Goal: Information Seeking & Learning: Learn about a topic

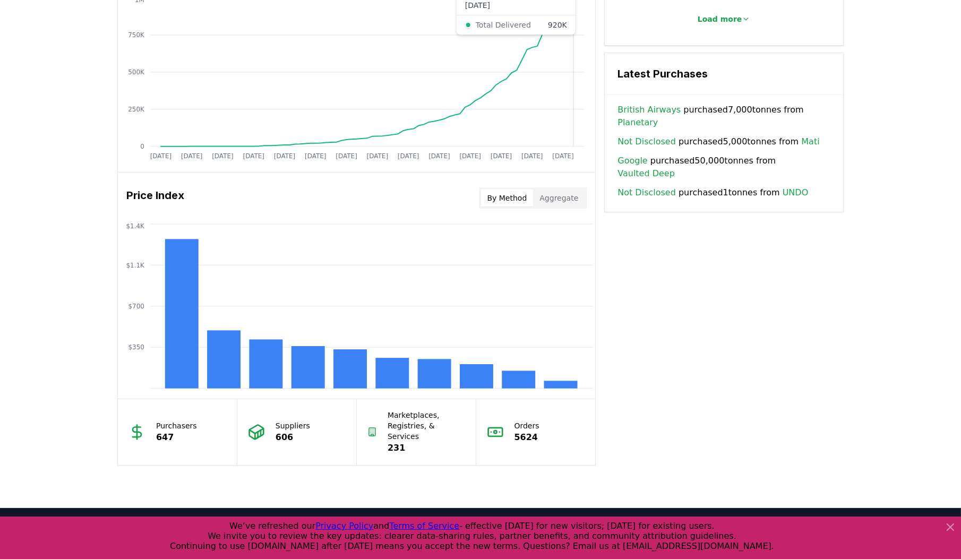
scroll to position [765, 0]
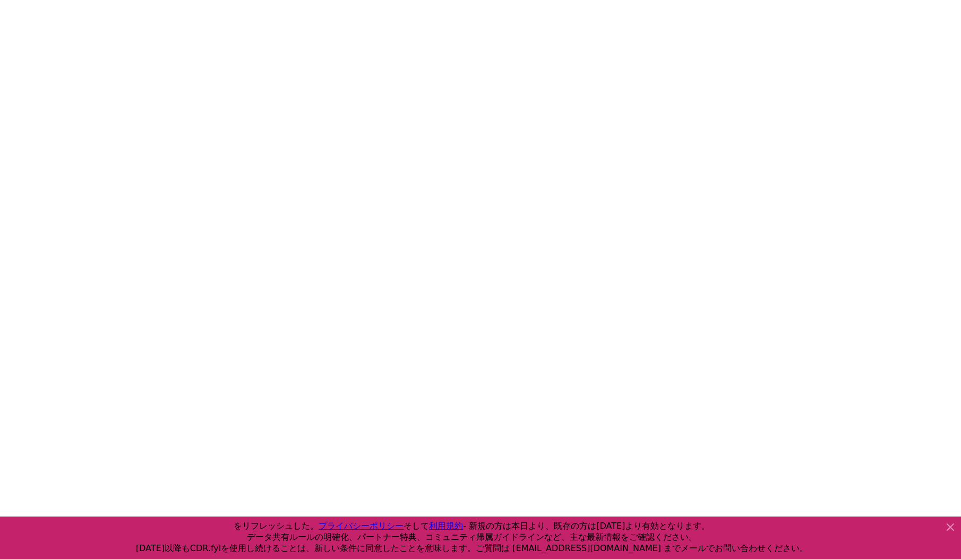
scroll to position [1954, 0]
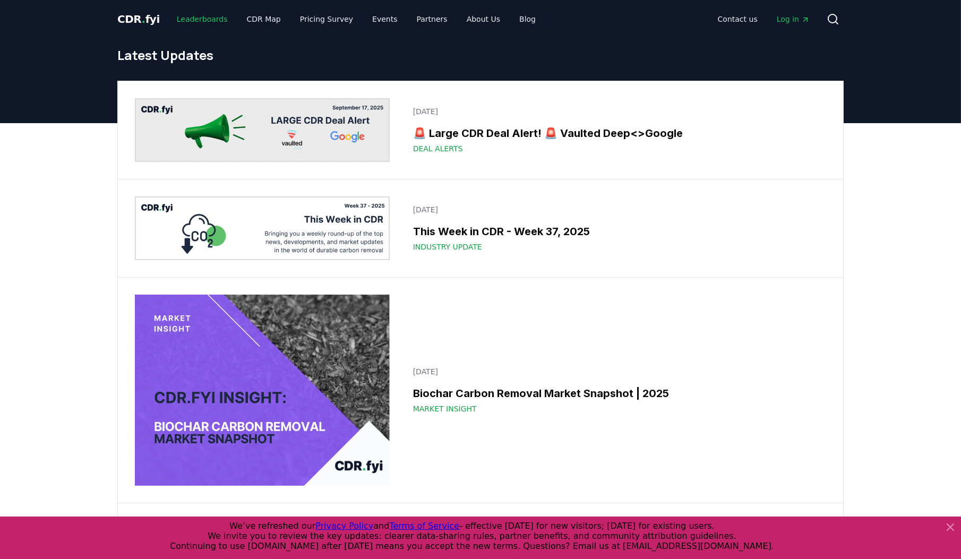
click at [192, 17] on link "Leaderboards" at bounding box center [202, 19] width 68 height 19
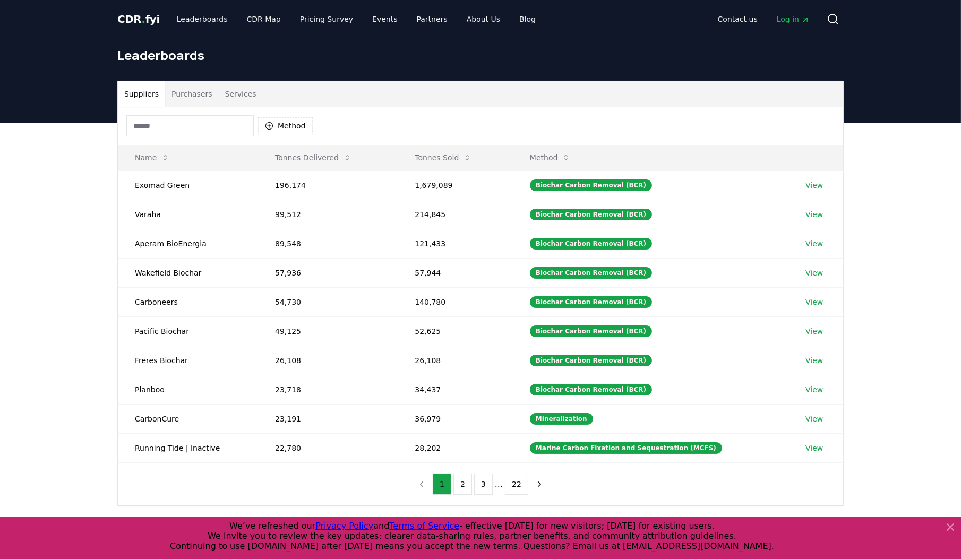
click at [188, 94] on button "Purchasers" at bounding box center [192, 93] width 54 height 25
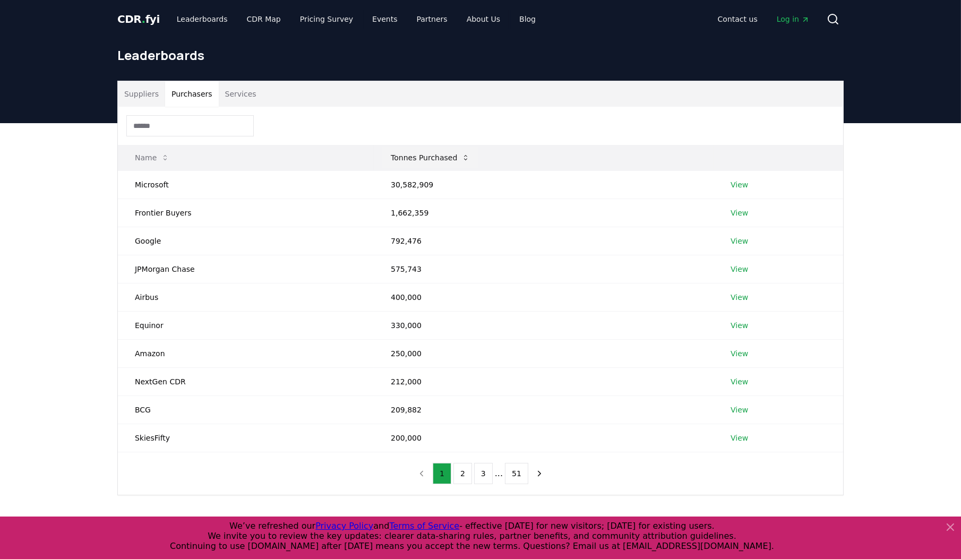
click at [404, 151] on button "Tonnes Purchased" at bounding box center [430, 157] width 96 height 21
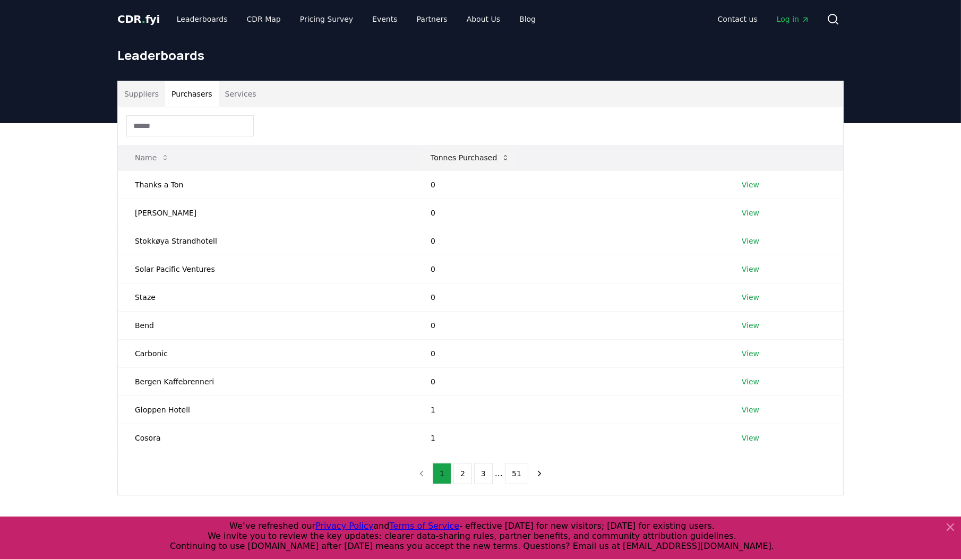
click at [404, 151] on th "Name" at bounding box center [266, 157] width 296 height 25
click at [429, 155] on button "Tonnes Purchased" at bounding box center [470, 157] width 96 height 21
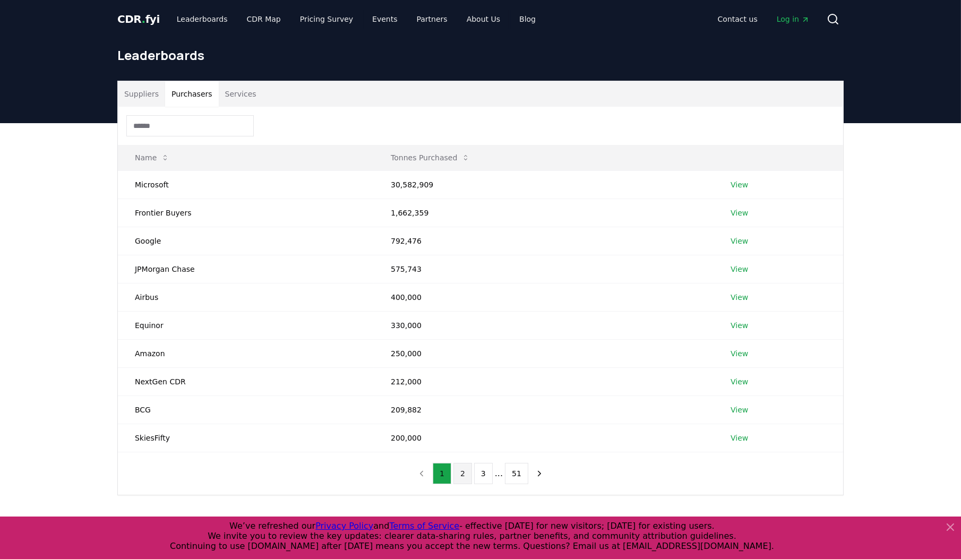
click at [467, 468] on button "2" at bounding box center [462, 473] width 19 height 21
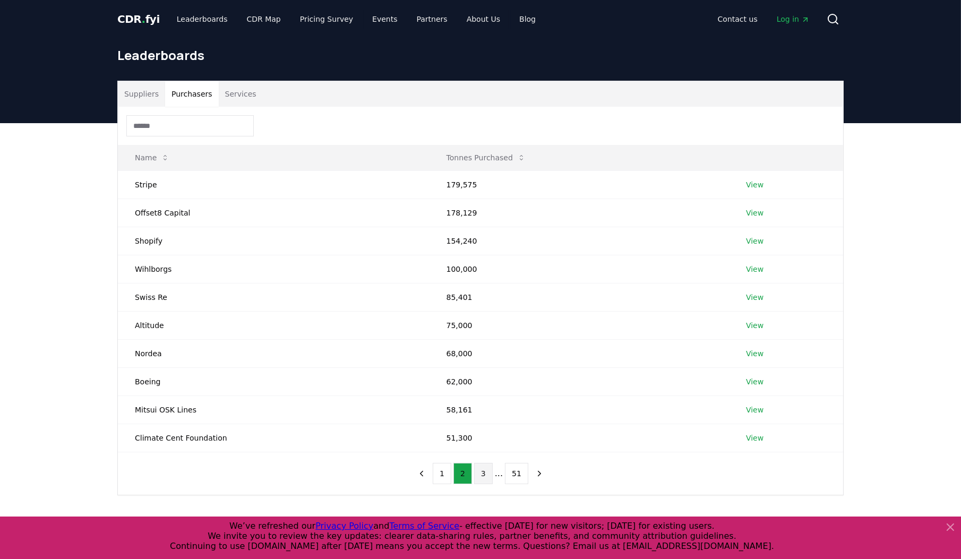
click at [482, 469] on button "3" at bounding box center [483, 473] width 19 height 21
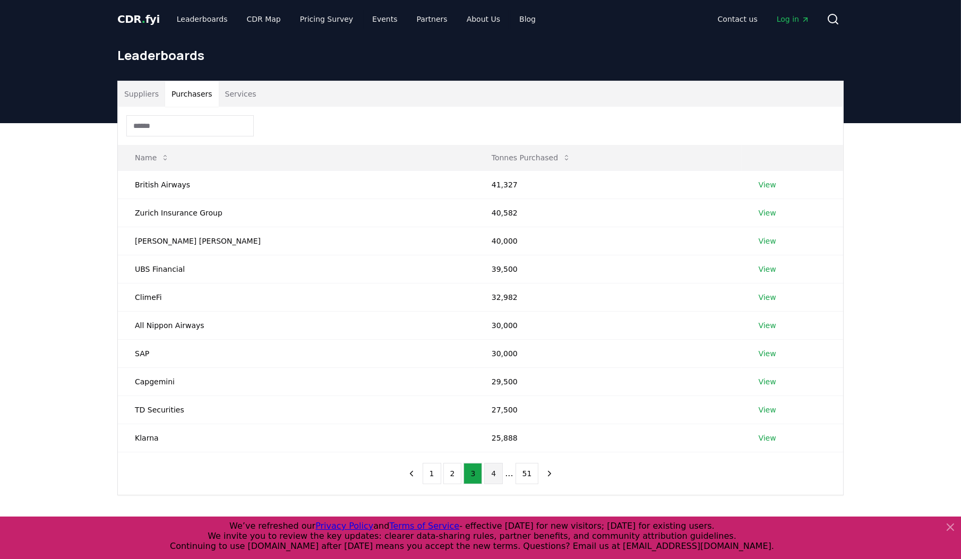
click at [499, 473] on button "4" at bounding box center [493, 473] width 19 height 21
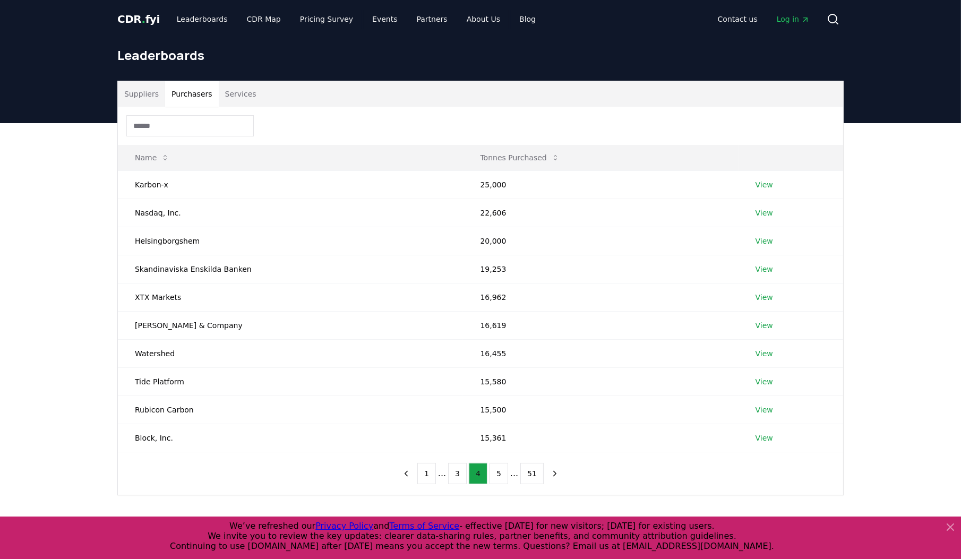
click at [499, 473] on button "5" at bounding box center [499, 473] width 19 height 21
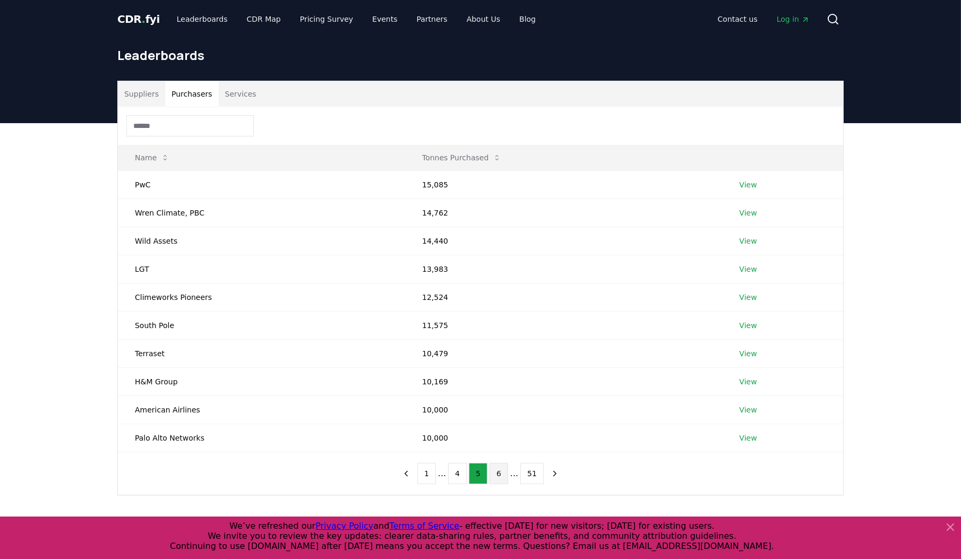
click at [503, 474] on button "6" at bounding box center [499, 473] width 19 height 21
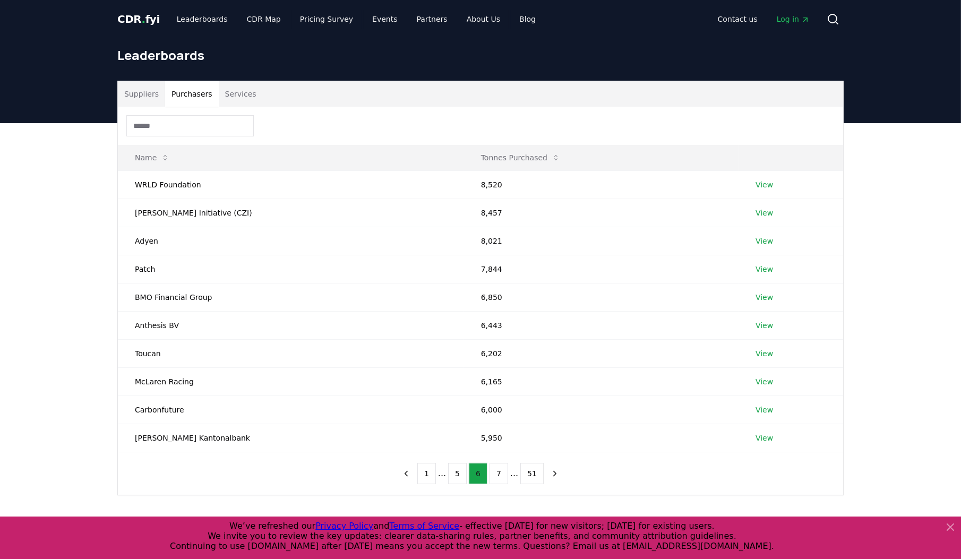
click at [503, 474] on button "7" at bounding box center [499, 473] width 19 height 21
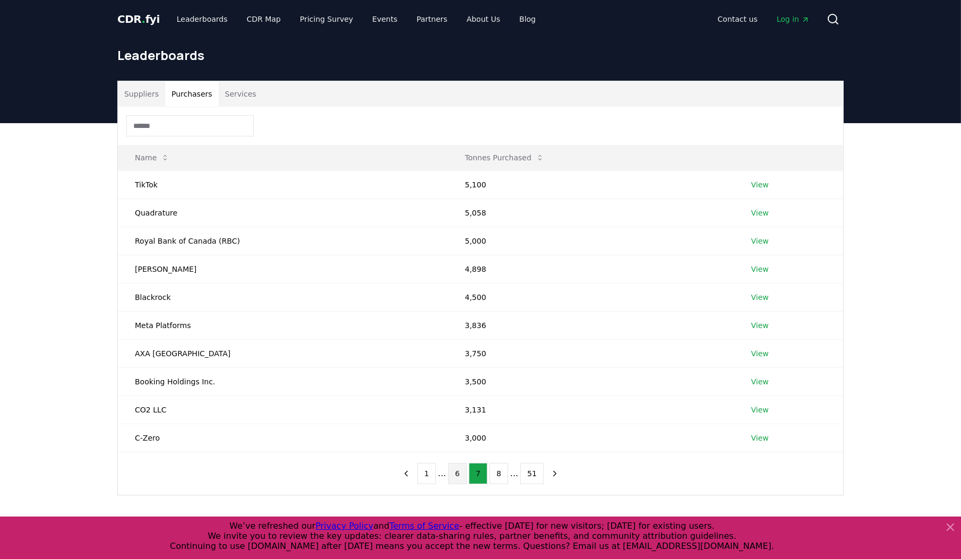
click at [503, 474] on button "8" at bounding box center [499, 473] width 19 height 21
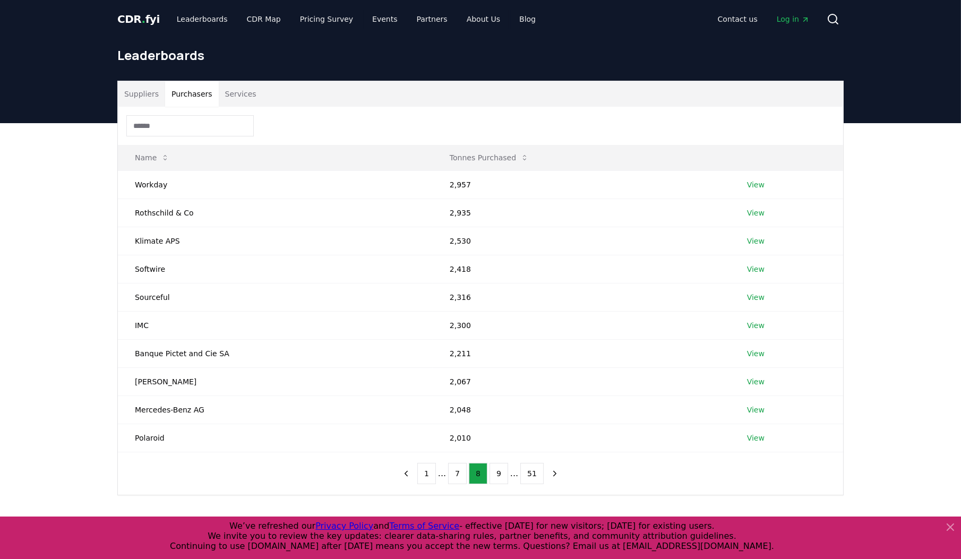
click at [503, 474] on button "9" at bounding box center [499, 473] width 19 height 21
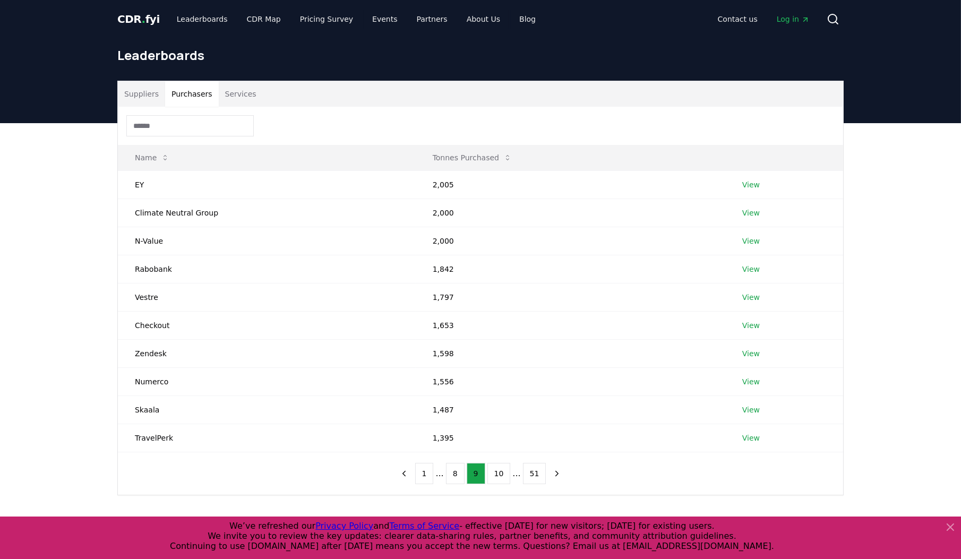
click at [503, 474] on button "10" at bounding box center [498, 473] width 23 height 21
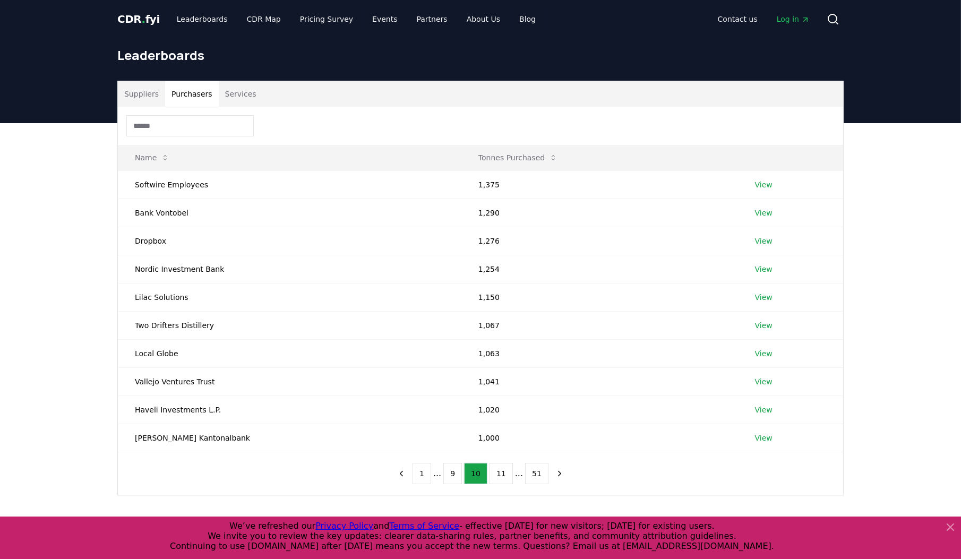
click at [503, 474] on button "11" at bounding box center [501, 473] width 23 height 21
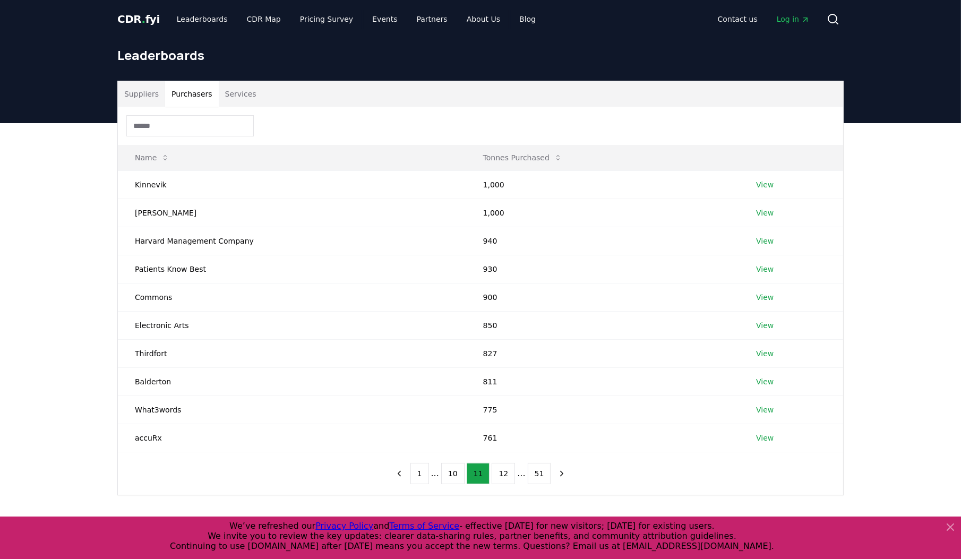
click at [503, 474] on button "12" at bounding box center [503, 473] width 23 height 21
click at [503, 474] on button "13" at bounding box center [503, 473] width 23 height 21
click at [503, 474] on button "14" at bounding box center [503, 473] width 23 height 21
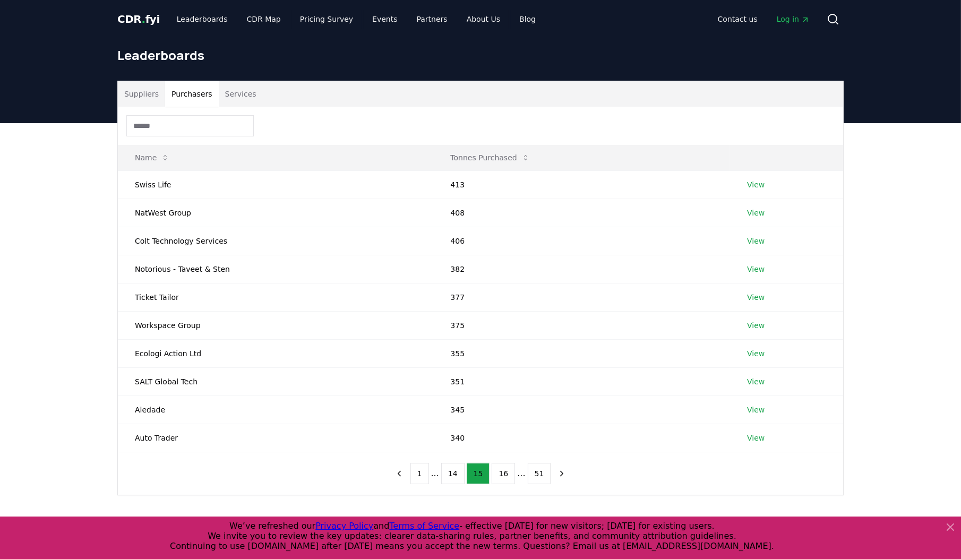
click at [503, 474] on button "16" at bounding box center [503, 473] width 23 height 21
click at [503, 474] on button "17" at bounding box center [503, 473] width 23 height 21
click at [429, 473] on button "1" at bounding box center [419, 473] width 19 height 21
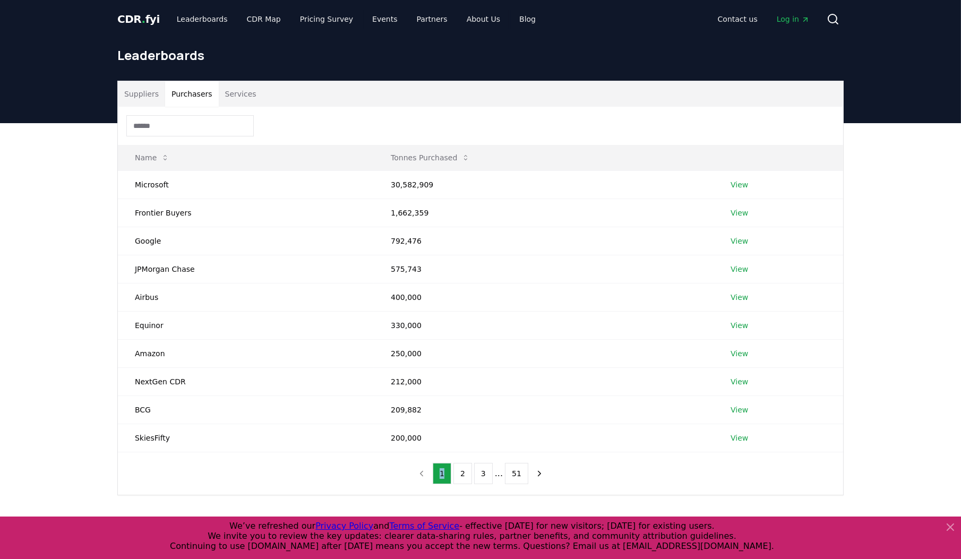
click at [433, 473] on nav "1 2 3 ... 51" at bounding box center [481, 473] width 136 height 21
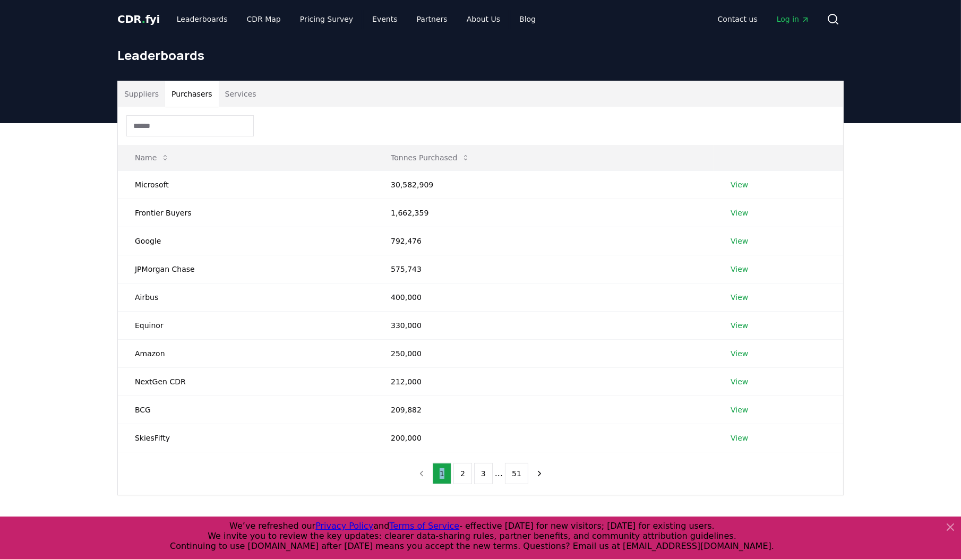
click at [433, 473] on nav "1 2 3 ... 51" at bounding box center [481, 473] width 136 height 21
click at [433, 472] on nav "1 2 3 ... 51" at bounding box center [481, 473] width 136 height 21
drag, startPoint x: 433, startPoint y: 472, endPoint x: 441, endPoint y: 469, distance: 7.9
click at [441, 469] on button "1" at bounding box center [442, 473] width 19 height 21
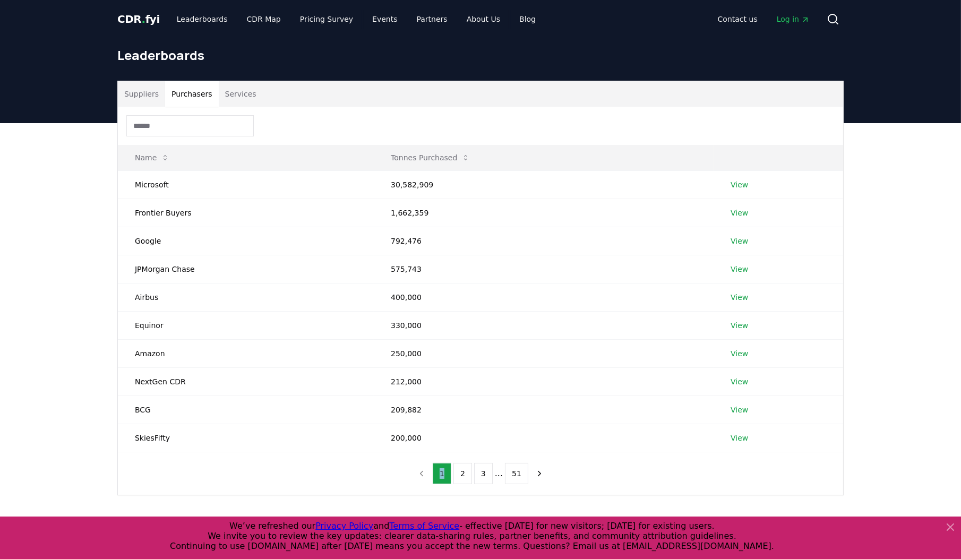
click at [441, 469] on button "1" at bounding box center [442, 473] width 19 height 21
click at [741, 184] on link "View" at bounding box center [740, 184] width 18 height 11
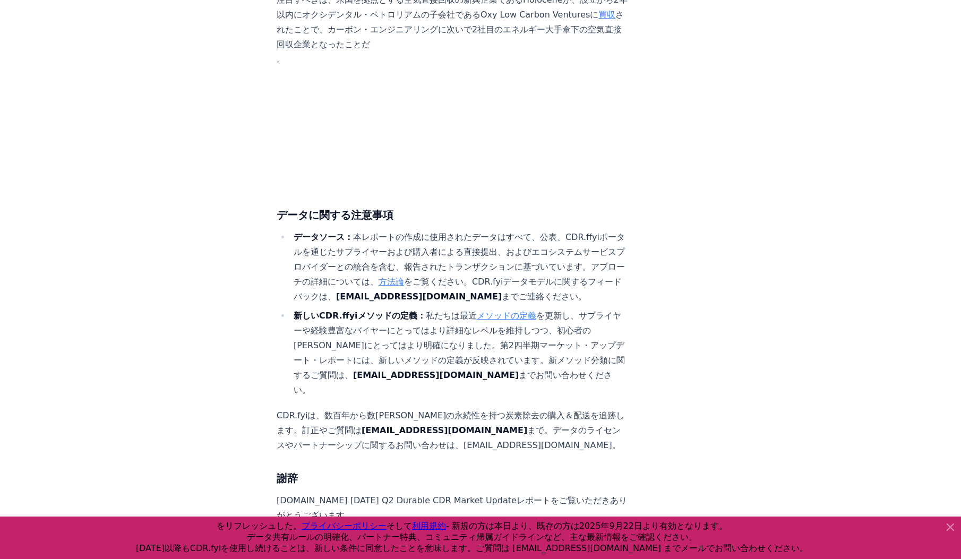
scroll to position [6268, 0]
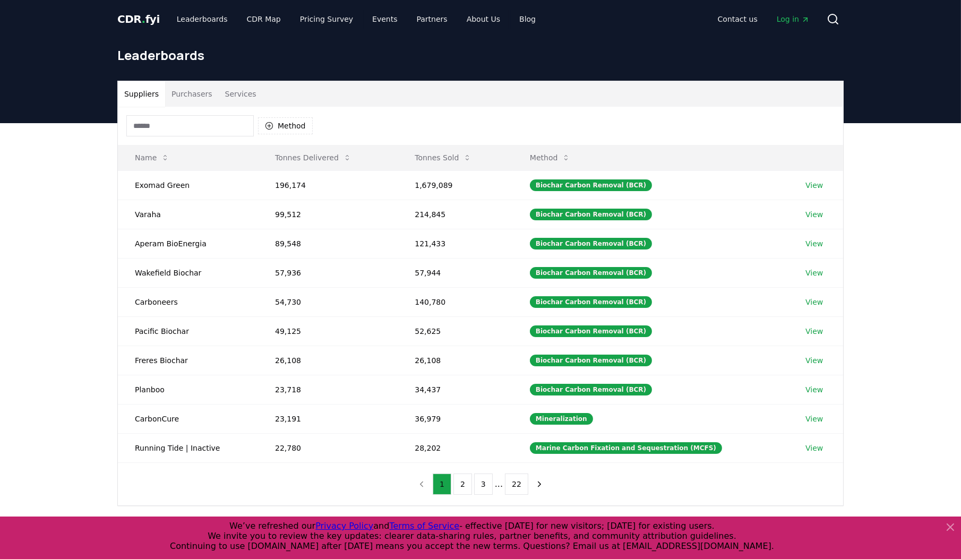
click at [185, 92] on button "Purchasers" at bounding box center [192, 93] width 54 height 25
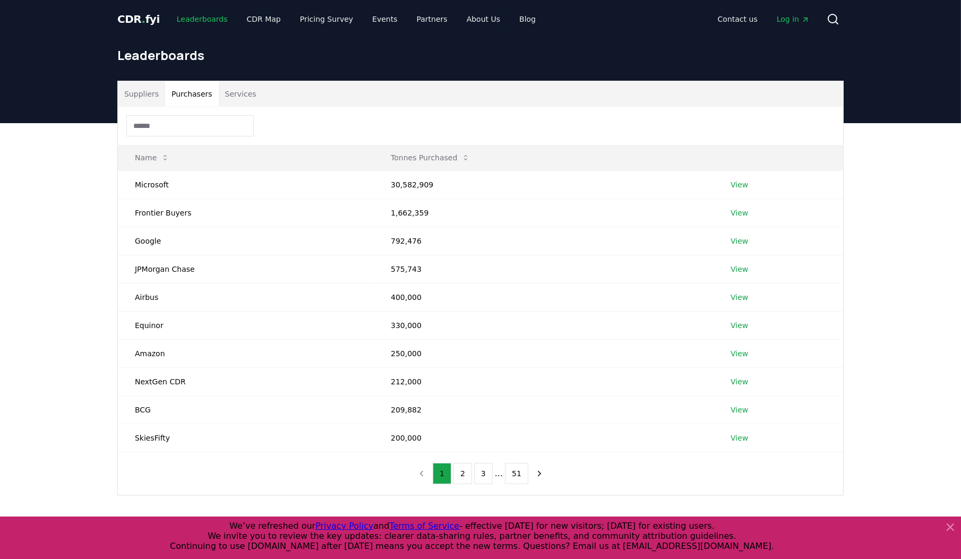
click at [197, 22] on link "Leaderboards" at bounding box center [202, 19] width 68 height 19
click at [136, 13] on span "CDR . fyi" at bounding box center [138, 19] width 42 height 13
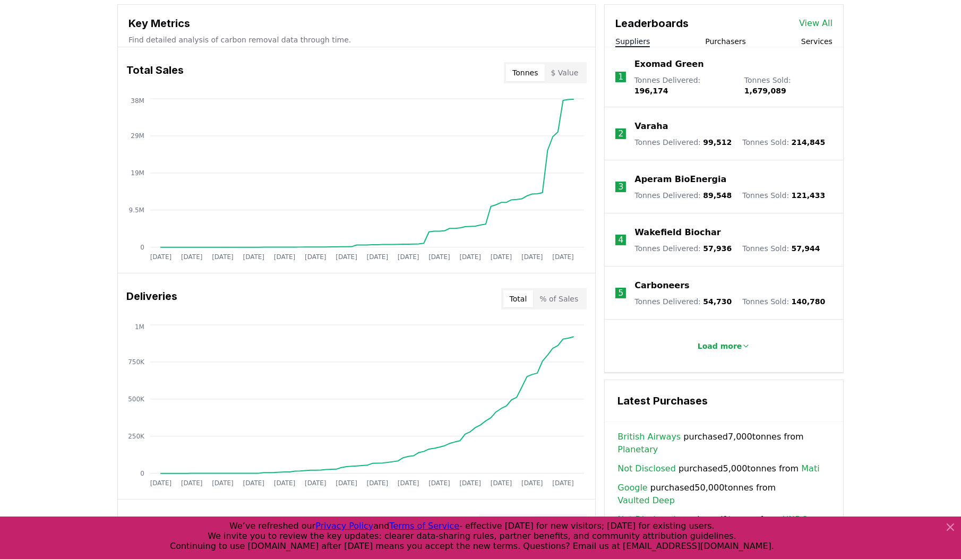
scroll to position [309, 0]
